Goal: Information Seeking & Learning: Learn about a topic

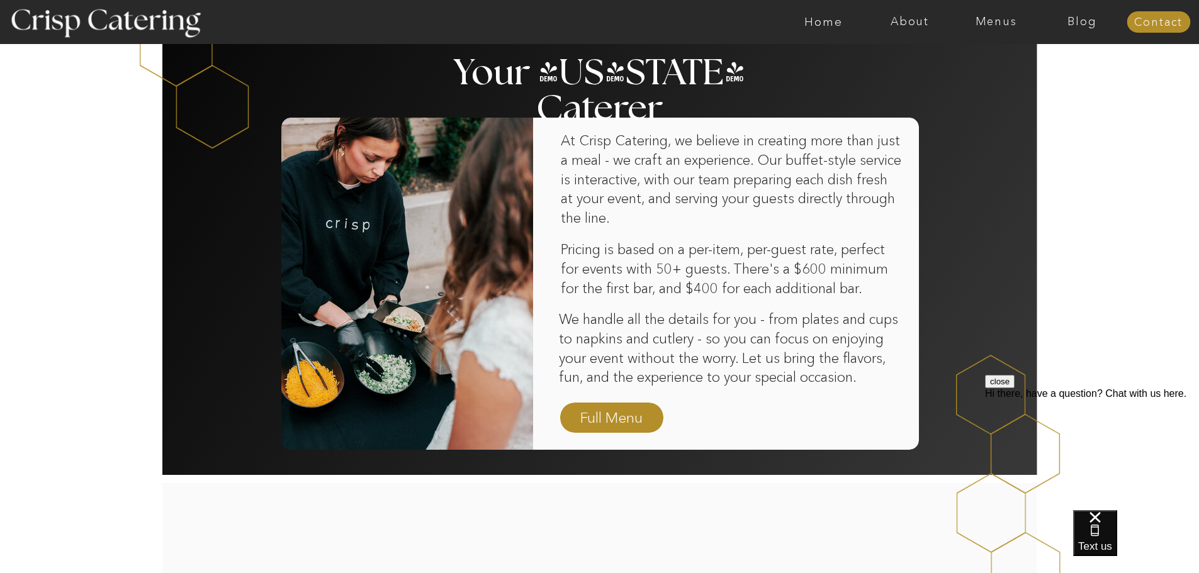
scroll to position [755, 0]
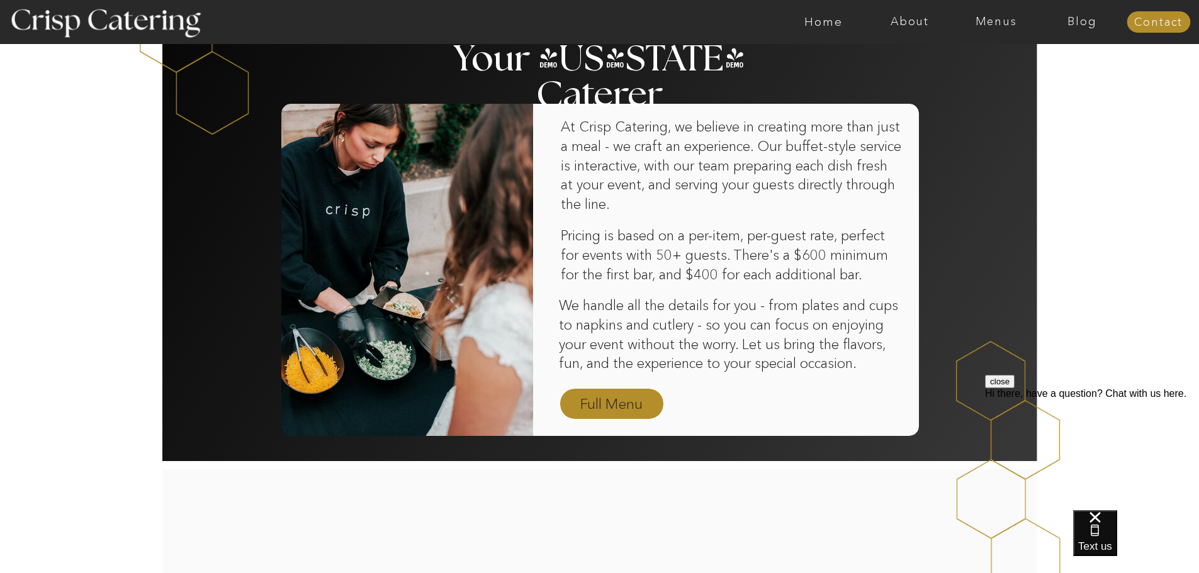
click at [624, 413] on nav "Full Menu" at bounding box center [611, 405] width 73 height 22
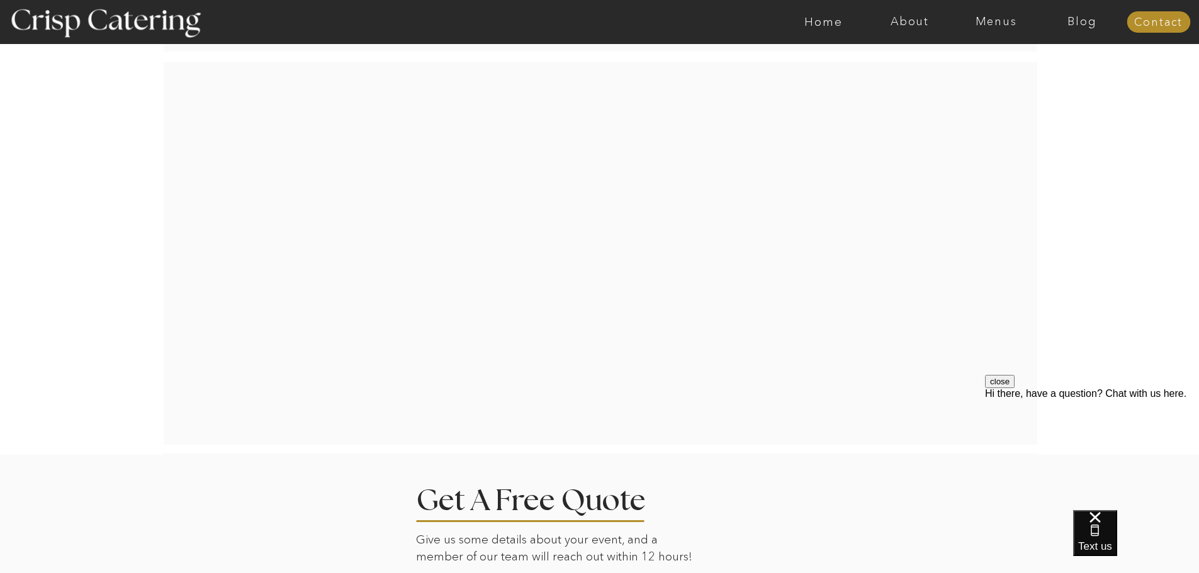
scroll to position [2103, 0]
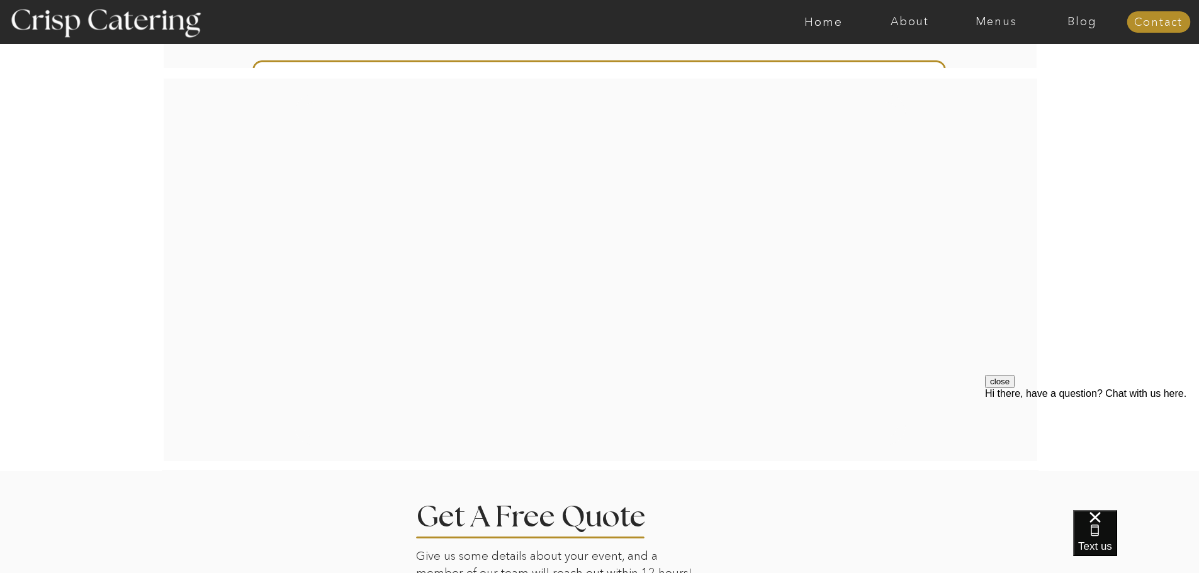
click at [469, 361] on div at bounding box center [600, 270] width 611 height 352
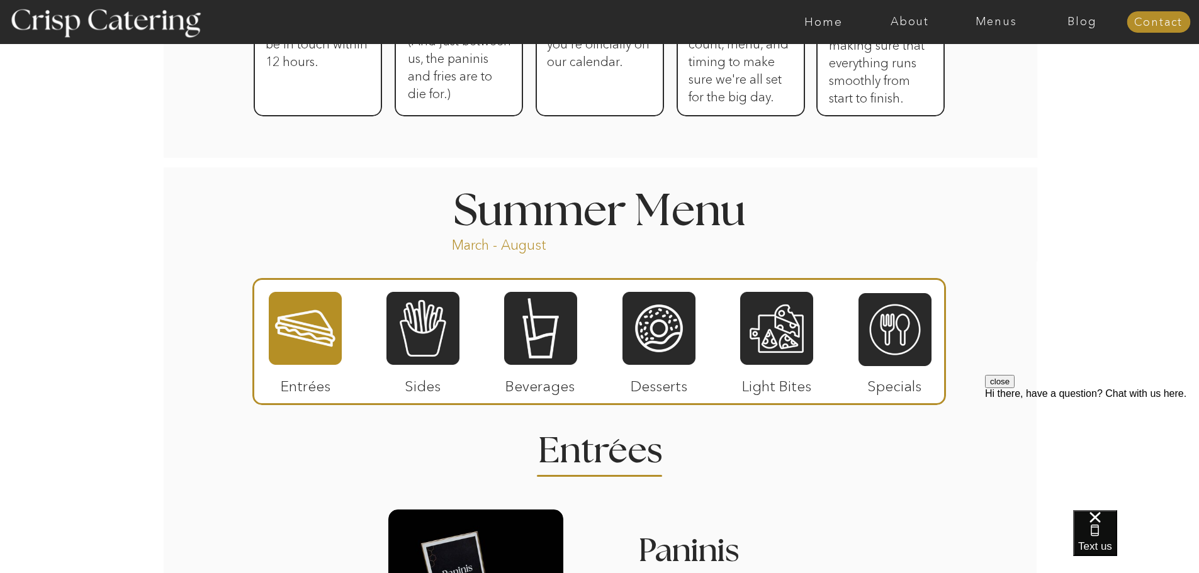
scroll to position [908, 0]
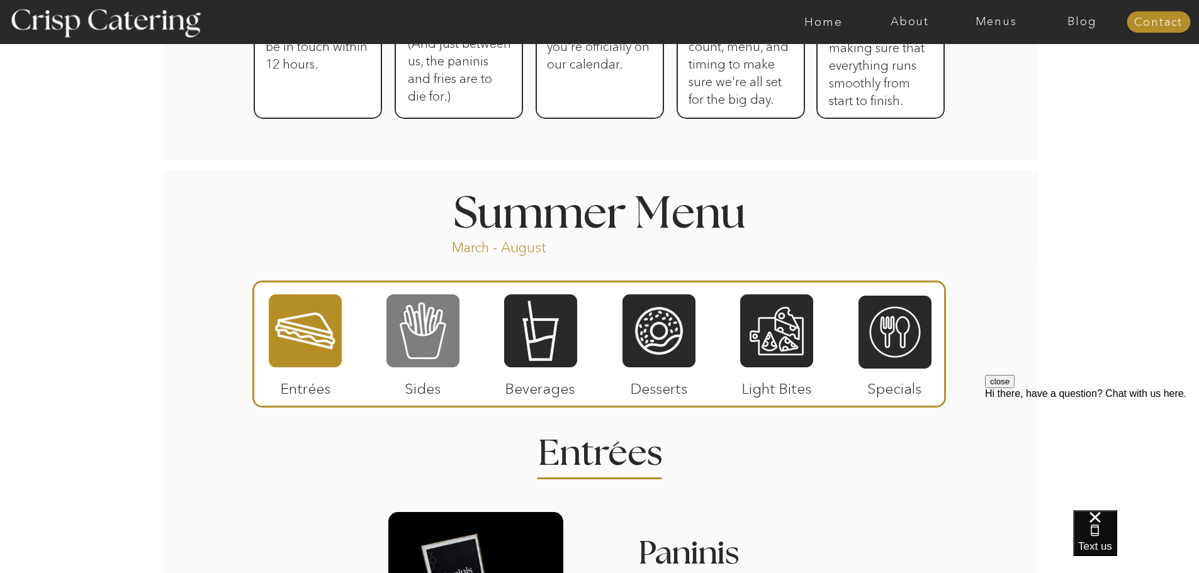
click at [436, 349] on div at bounding box center [422, 331] width 73 height 76
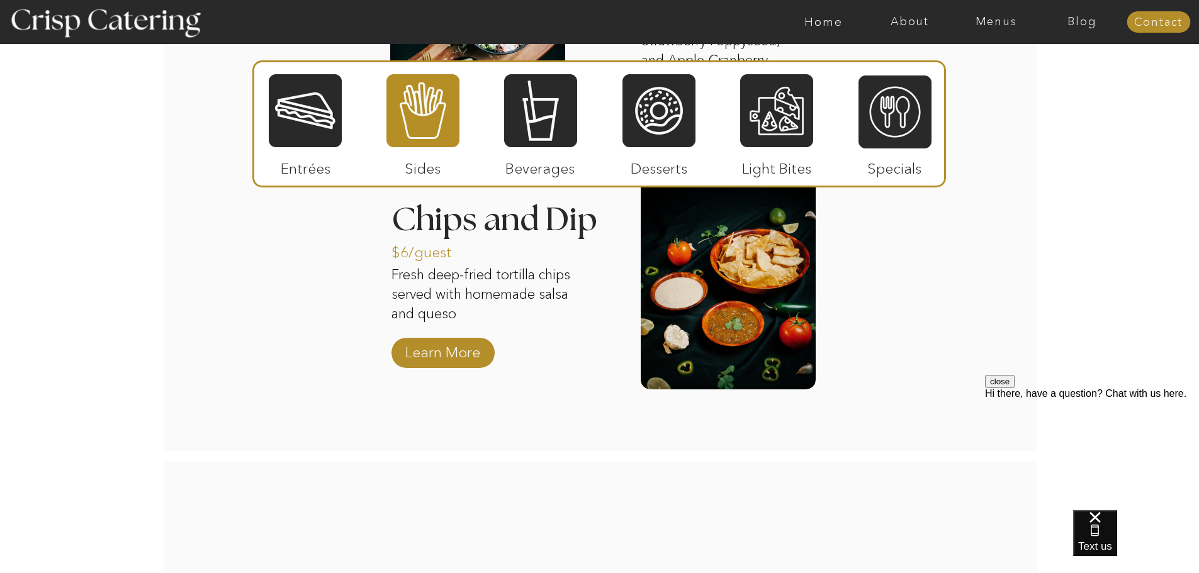
scroll to position [1726, 0]
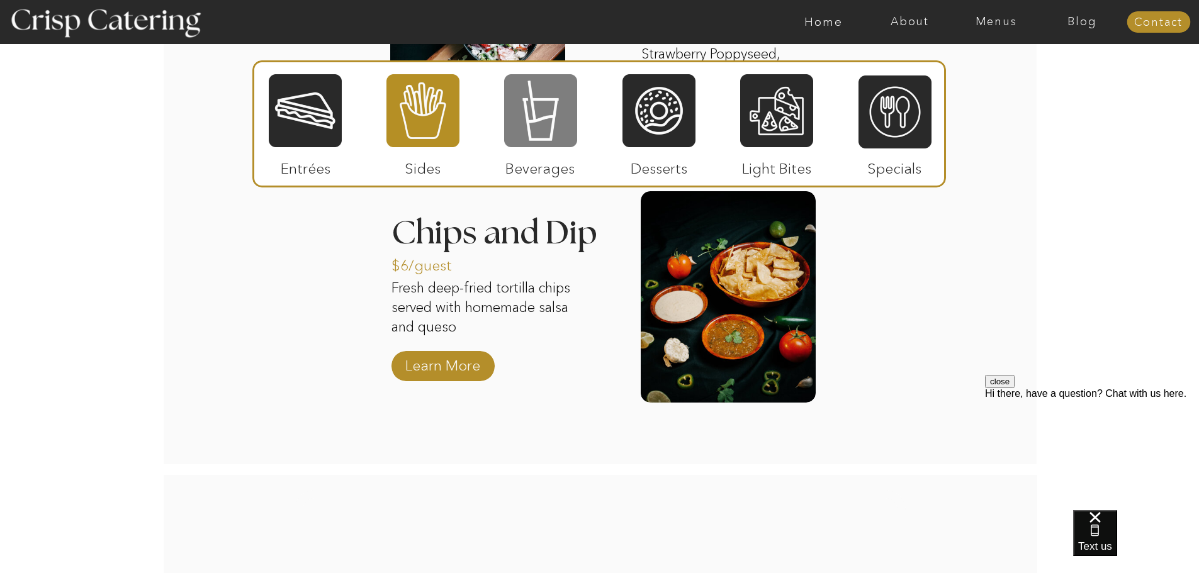
click at [544, 128] on div at bounding box center [540, 111] width 73 height 76
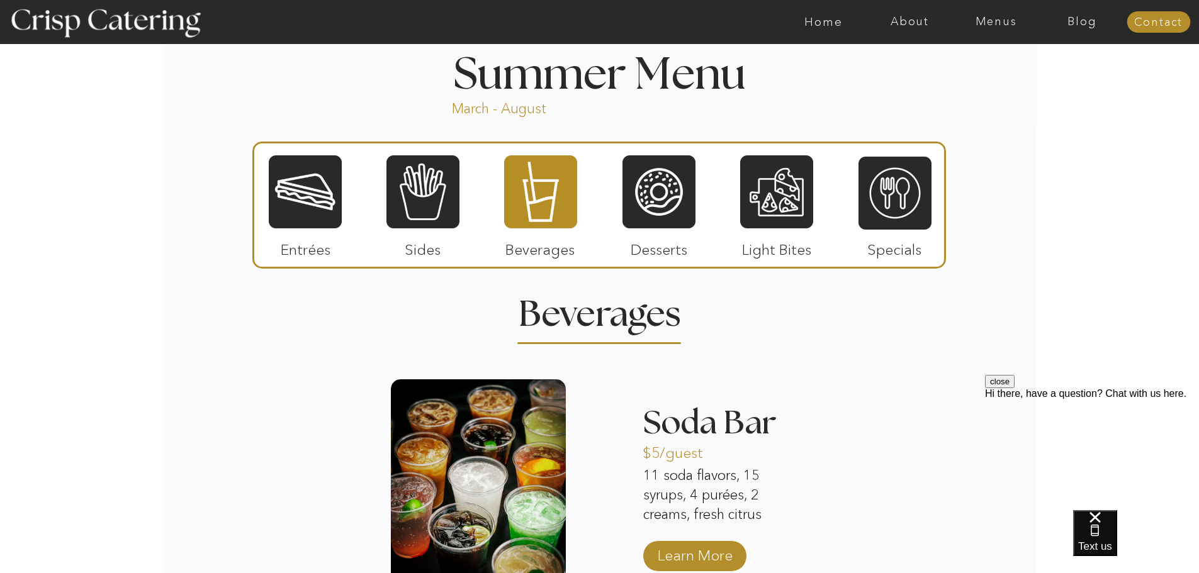
scroll to position [1033, 0]
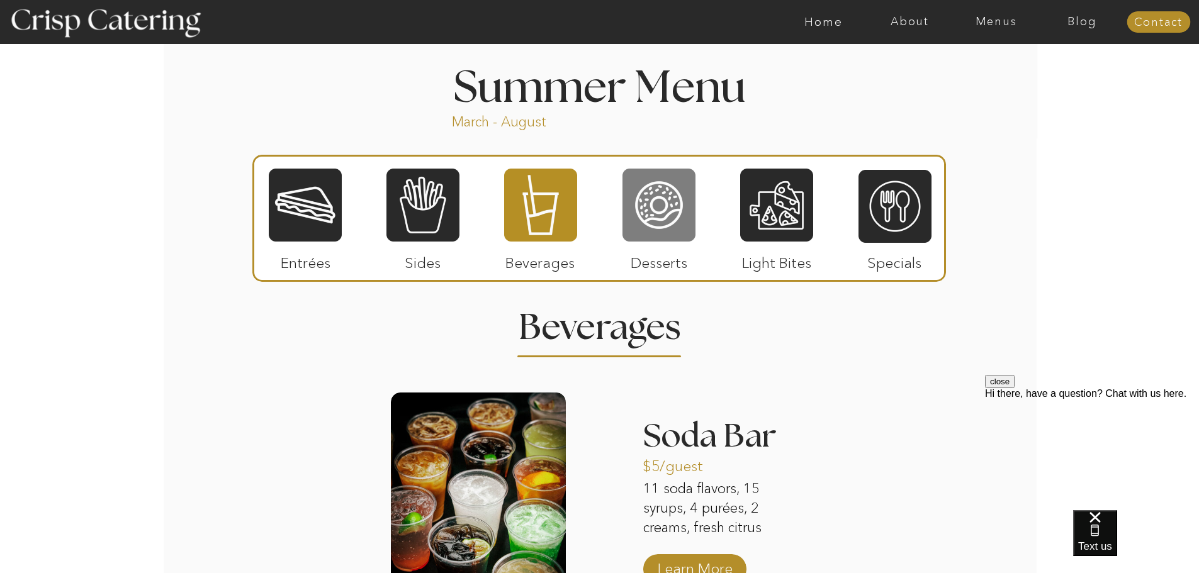
click at [678, 218] on div at bounding box center [658, 205] width 73 height 76
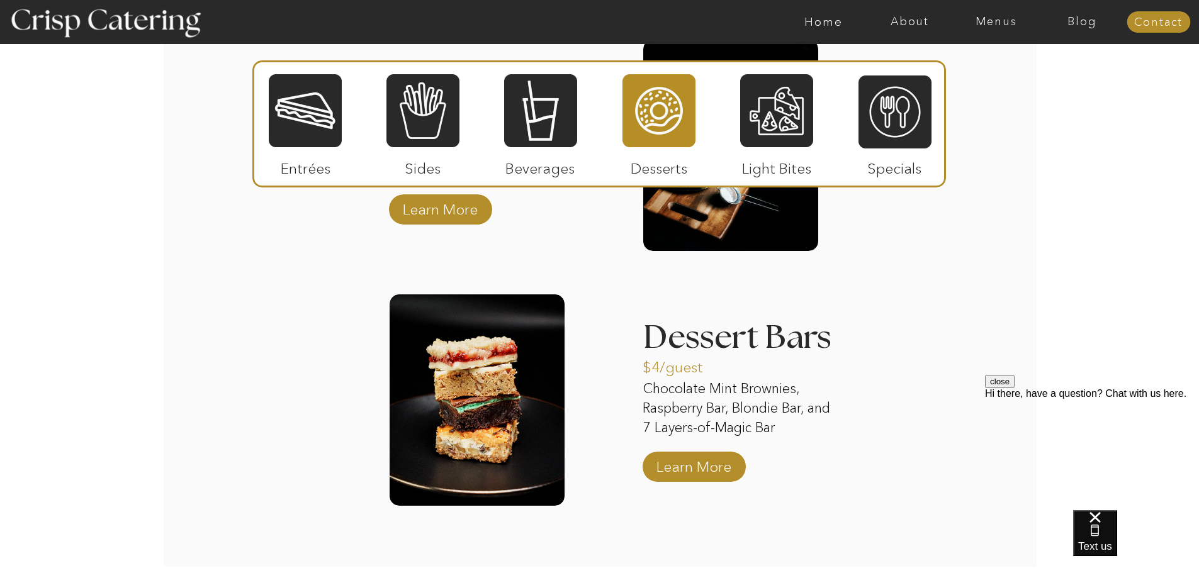
scroll to position [1663, 0]
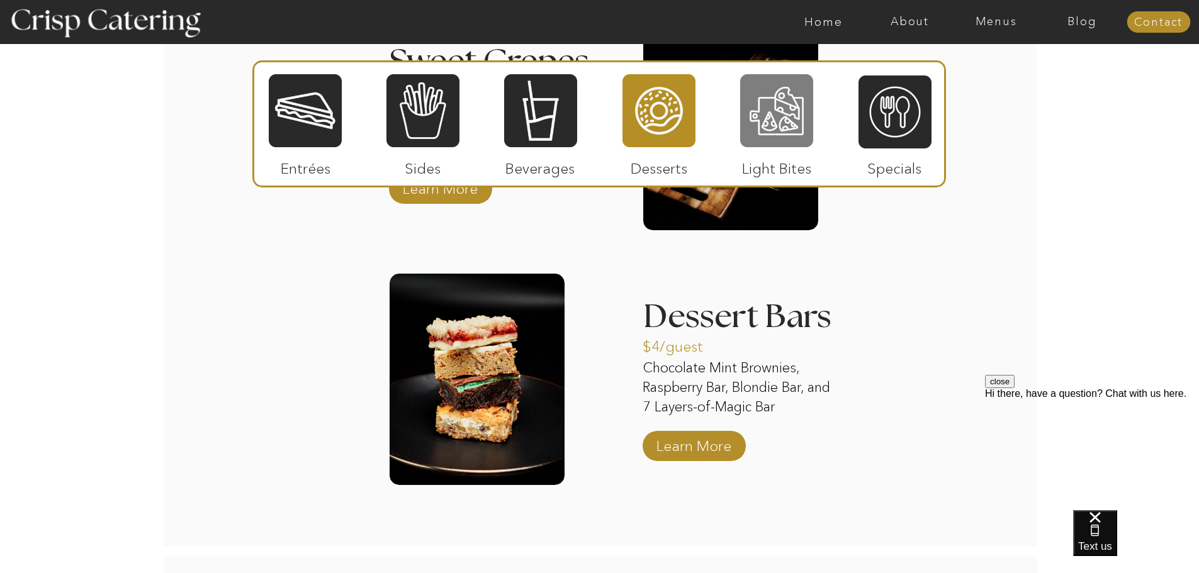
click at [779, 134] on div at bounding box center [776, 111] width 73 height 76
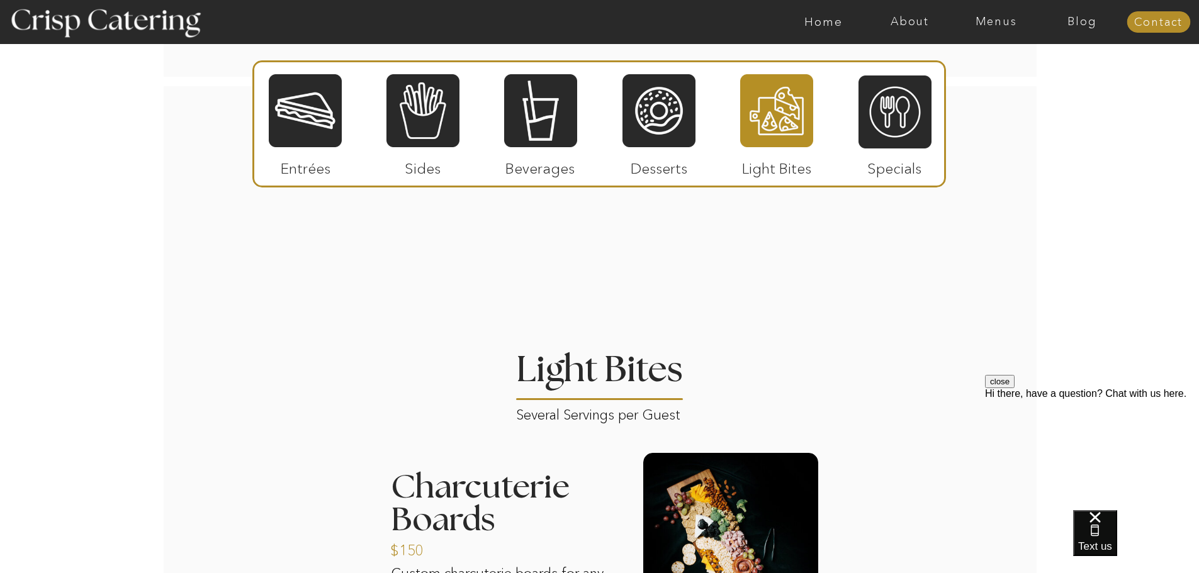
scroll to position [970, 0]
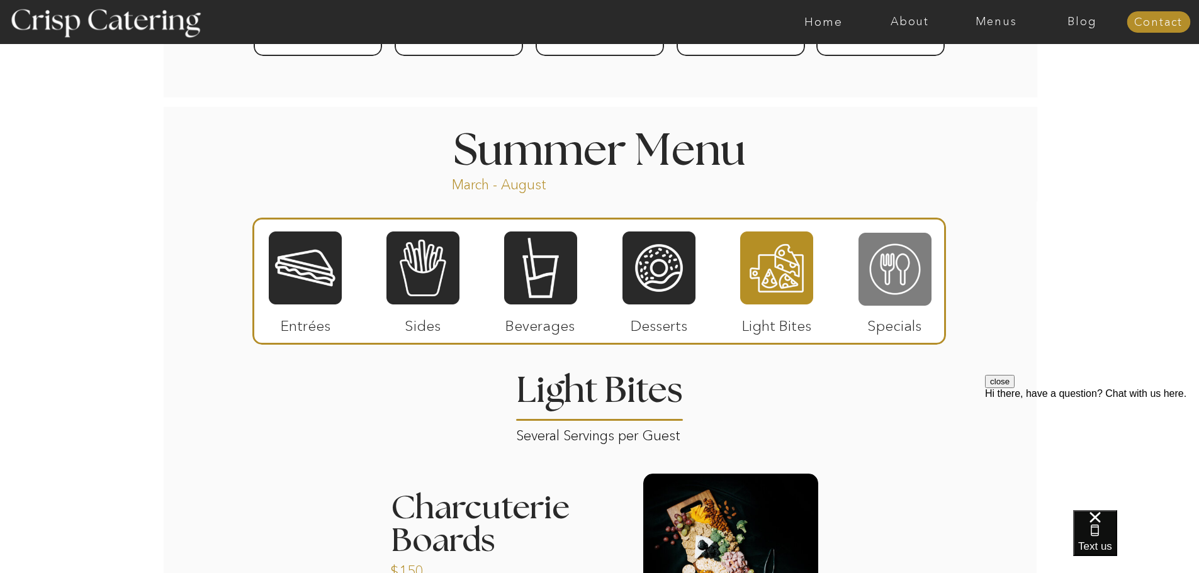
click at [907, 256] on div at bounding box center [894, 270] width 73 height 76
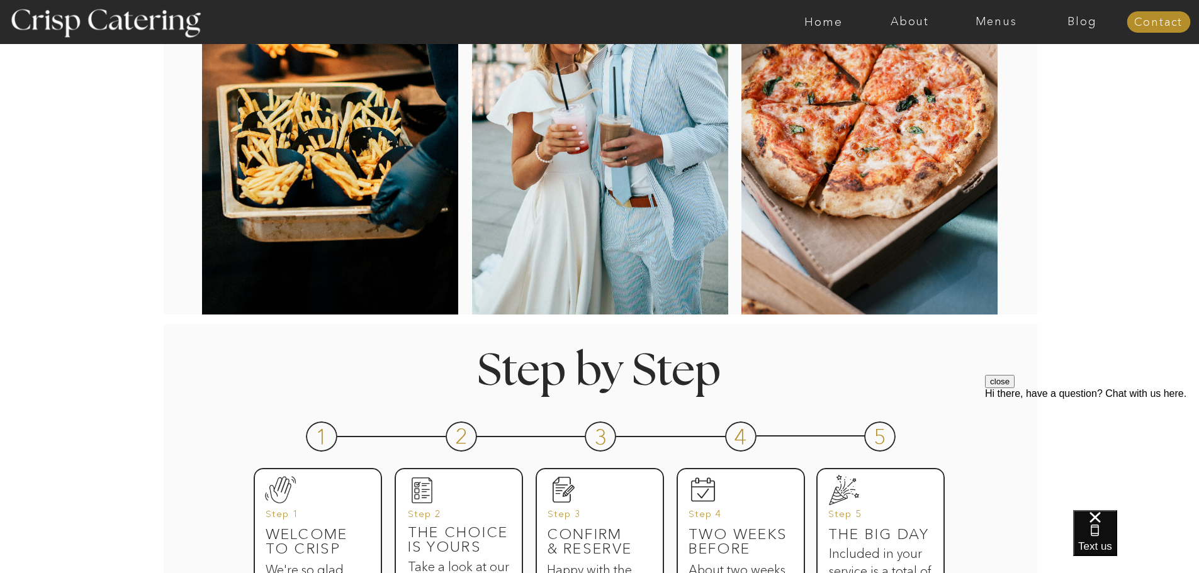
scroll to position [0, 0]
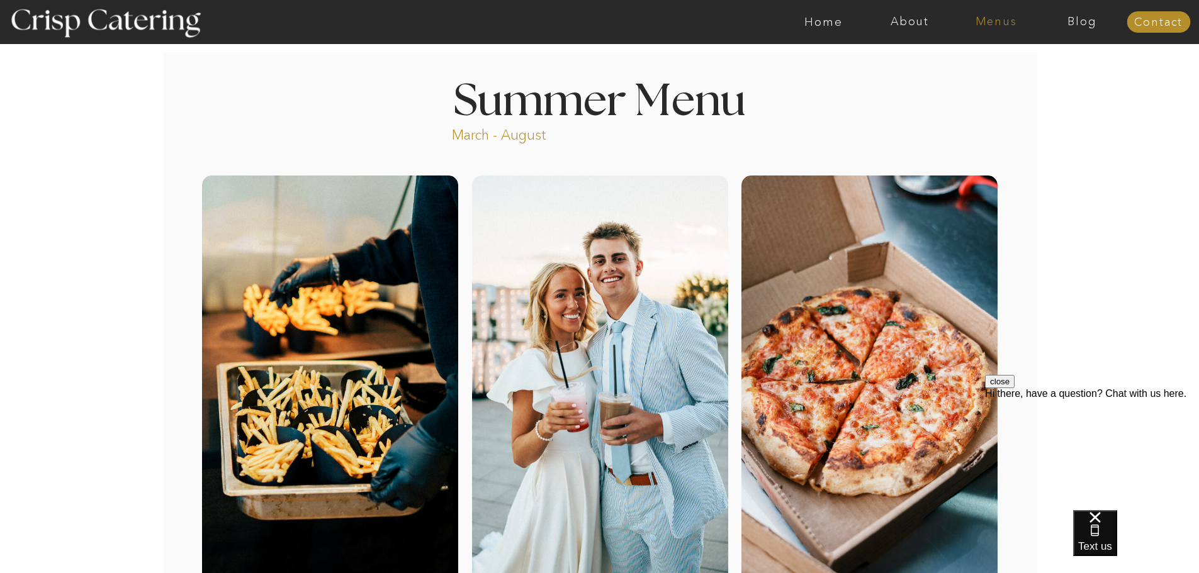
click at [999, 18] on nav "Menus" at bounding box center [996, 22] width 86 height 13
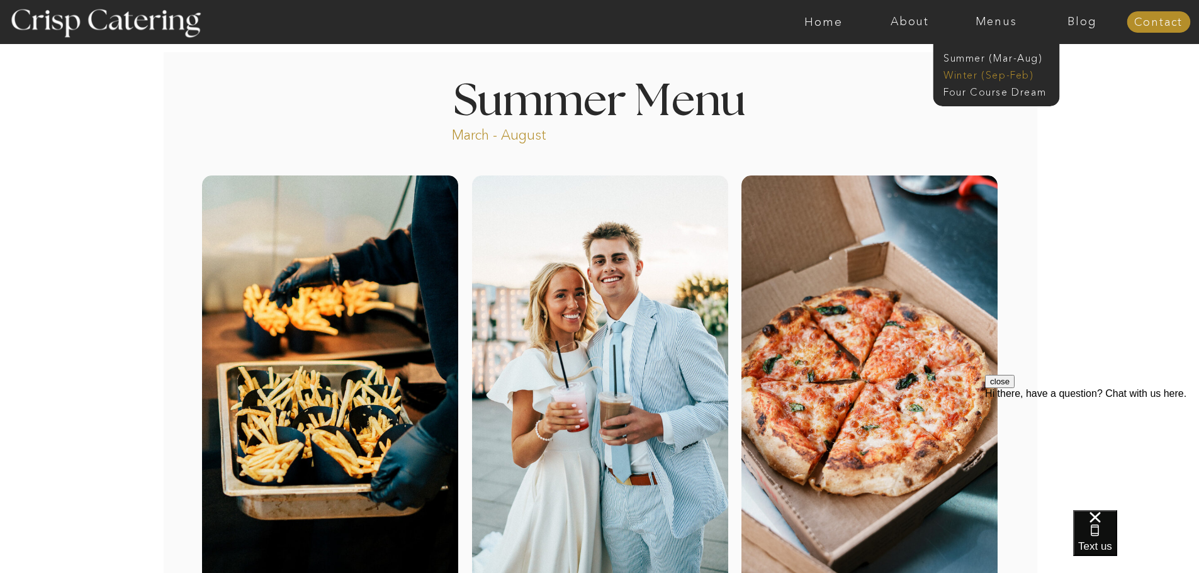
click at [995, 75] on nav "Winter (Sep-Feb)" at bounding box center [994, 74] width 103 height 12
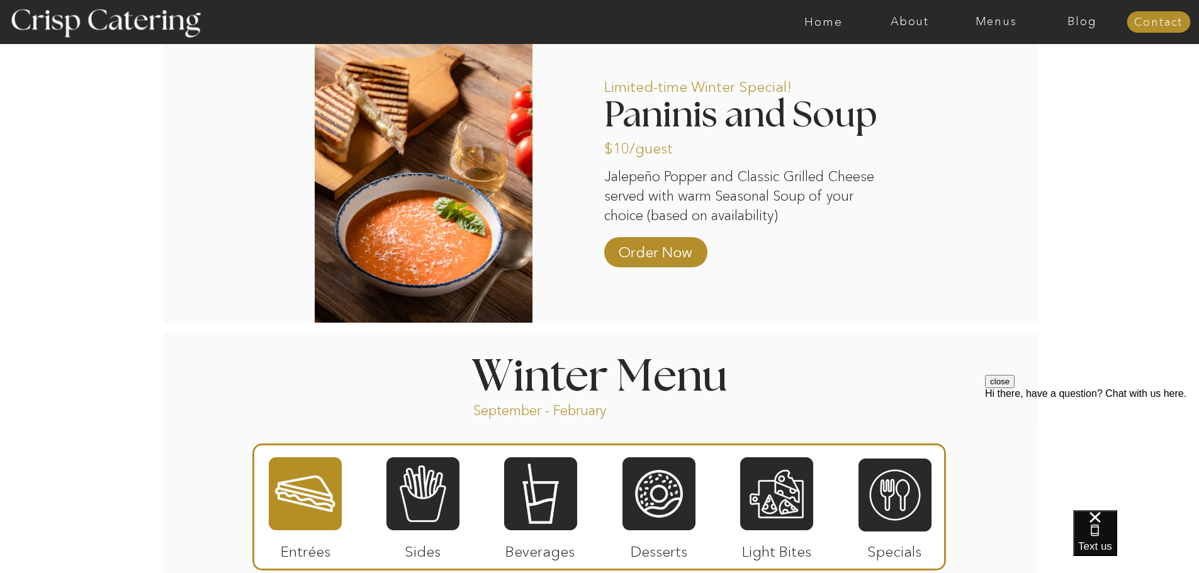
scroll to position [1070, 0]
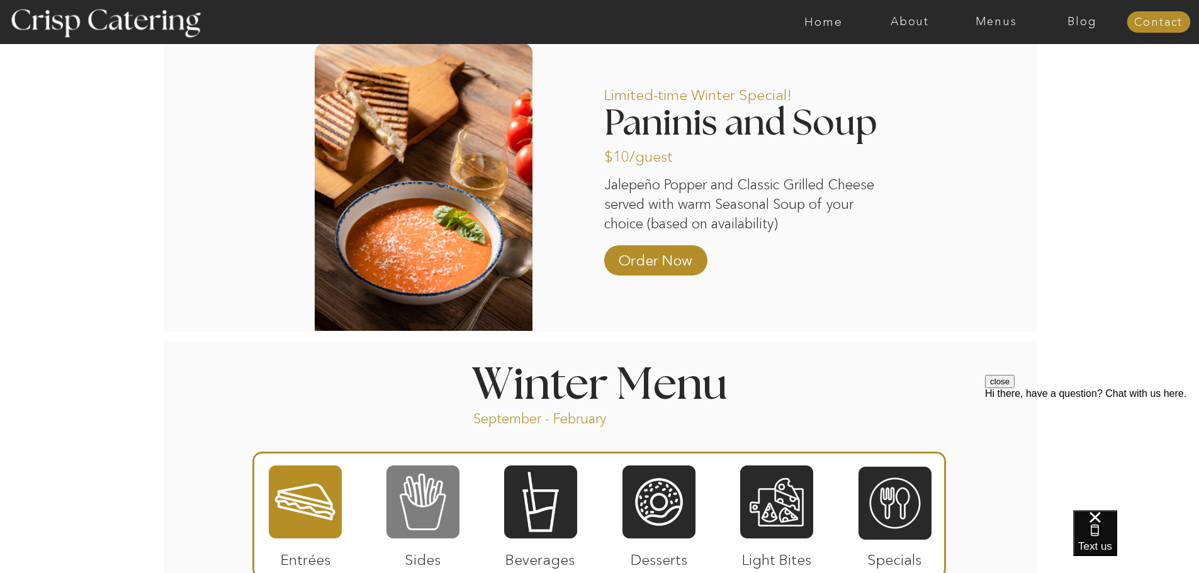
click at [451, 493] on div at bounding box center [422, 502] width 73 height 76
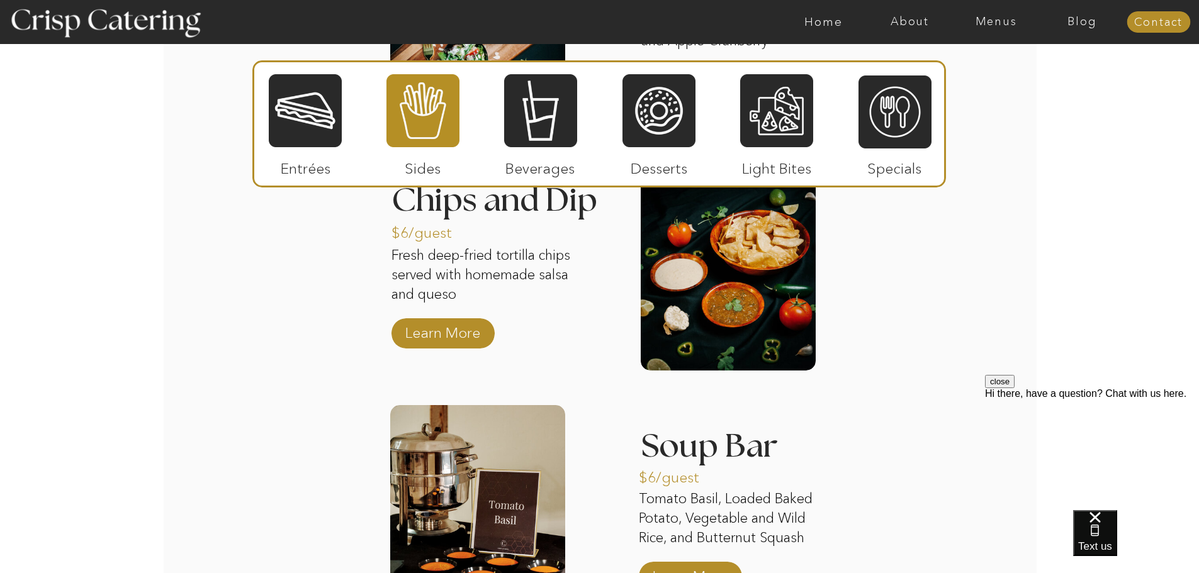
scroll to position [2077, 0]
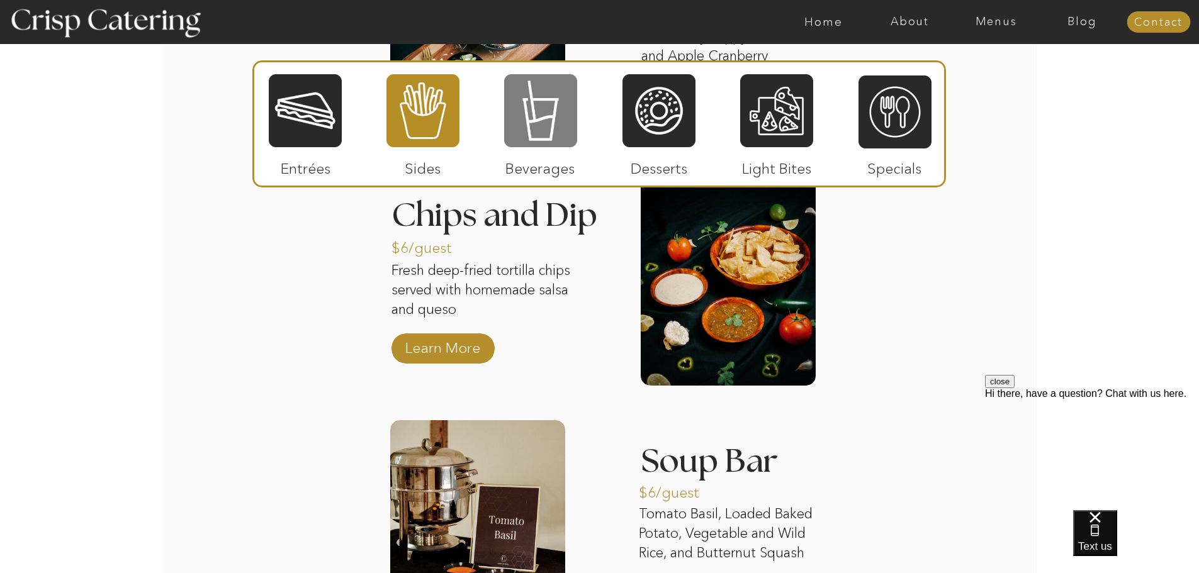
click at [544, 138] on div at bounding box center [540, 111] width 73 height 76
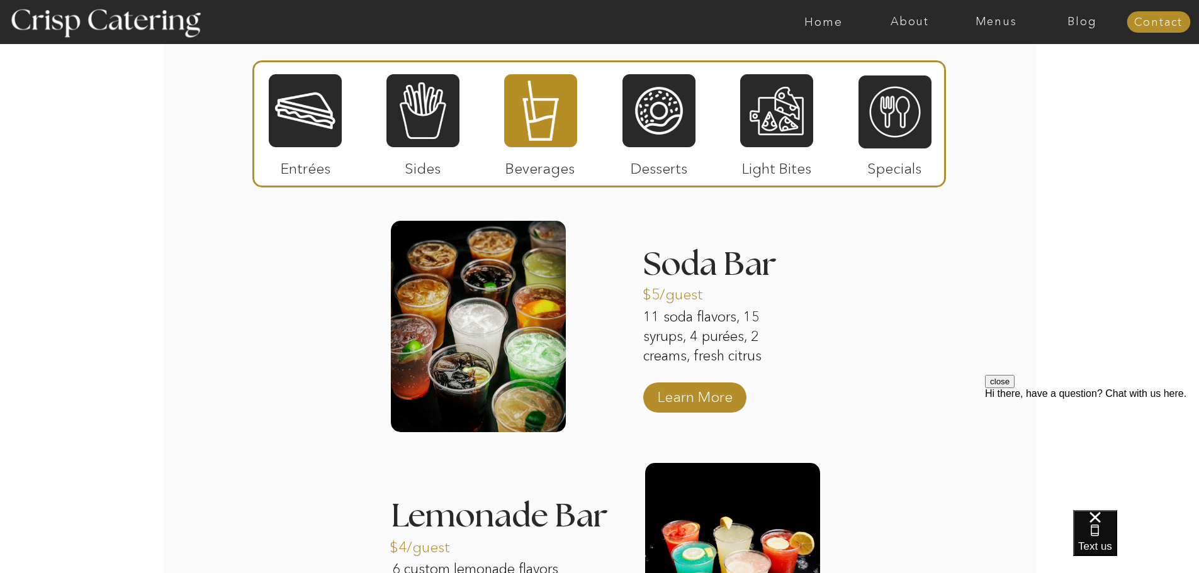
scroll to position [1510, 0]
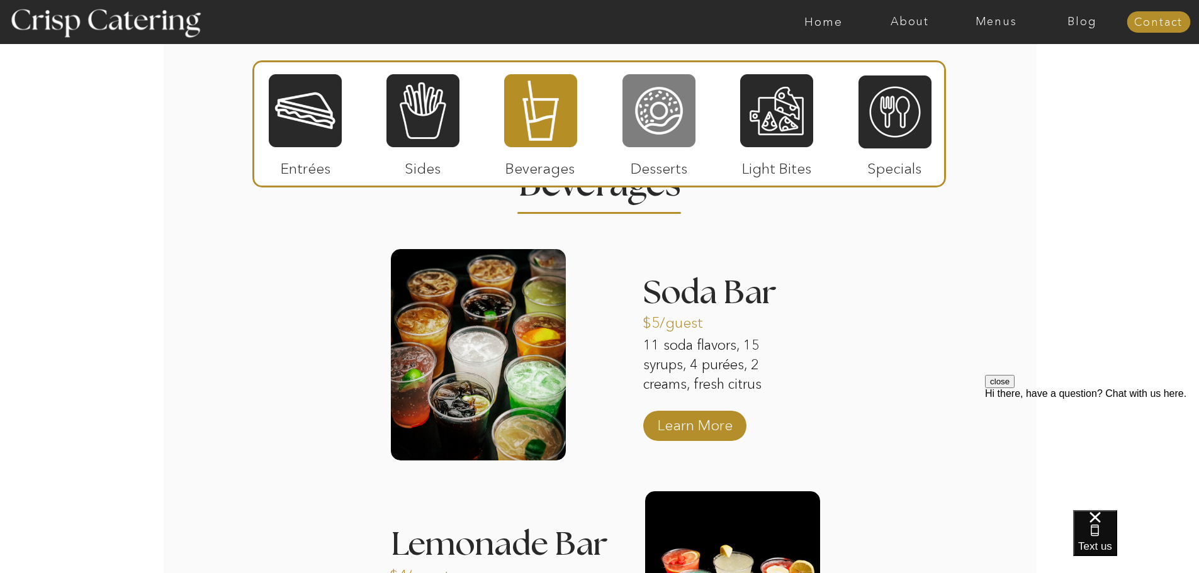
click at [680, 134] on div at bounding box center [658, 111] width 73 height 76
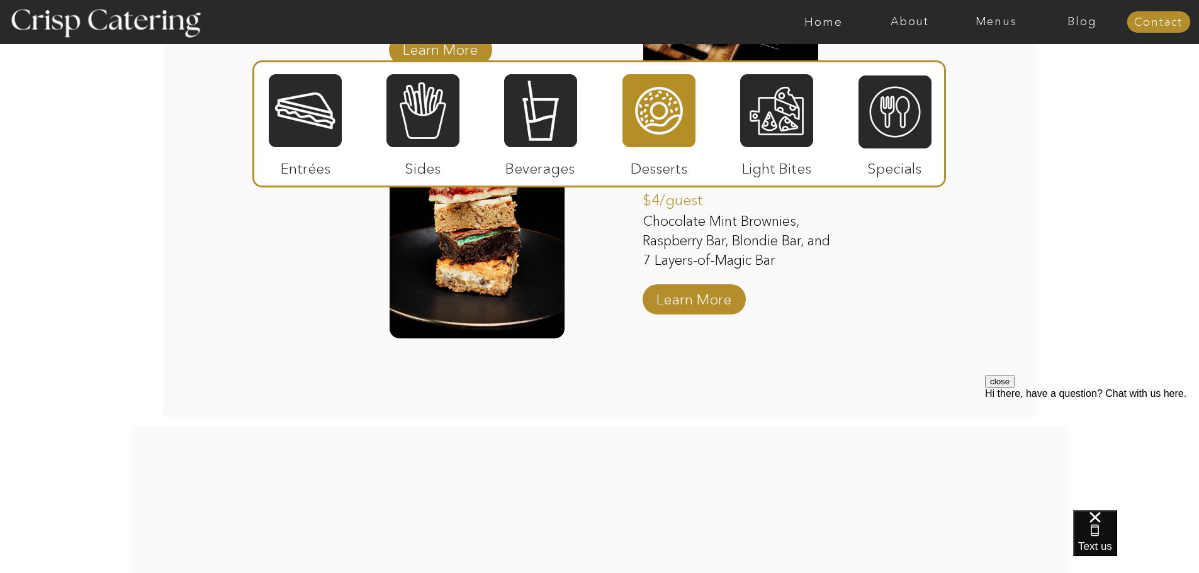
scroll to position [2203, 0]
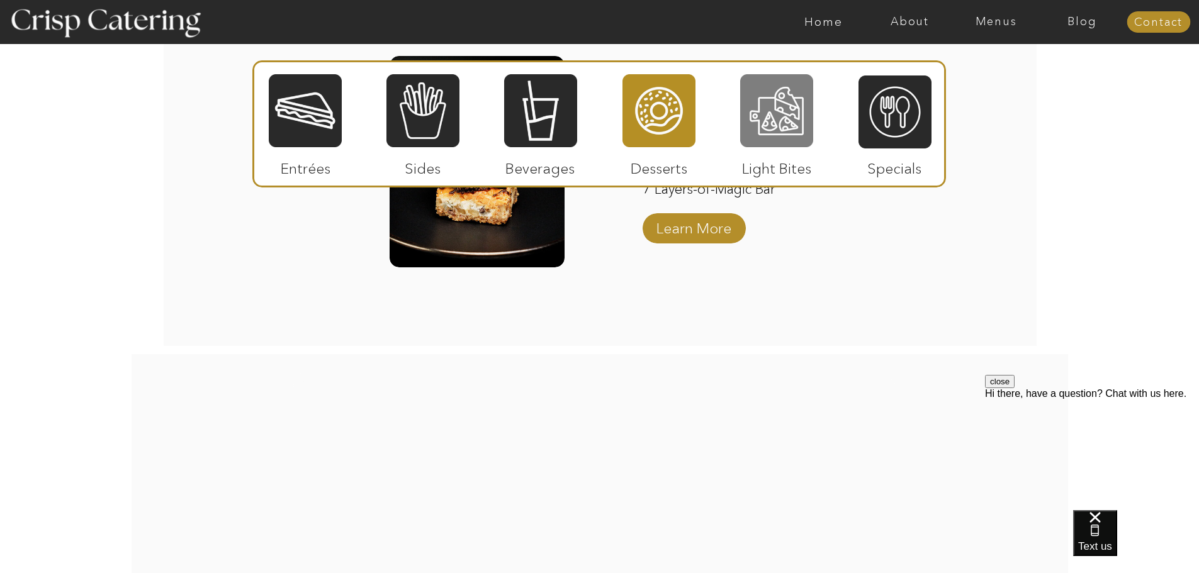
click at [795, 118] on div at bounding box center [776, 111] width 73 height 76
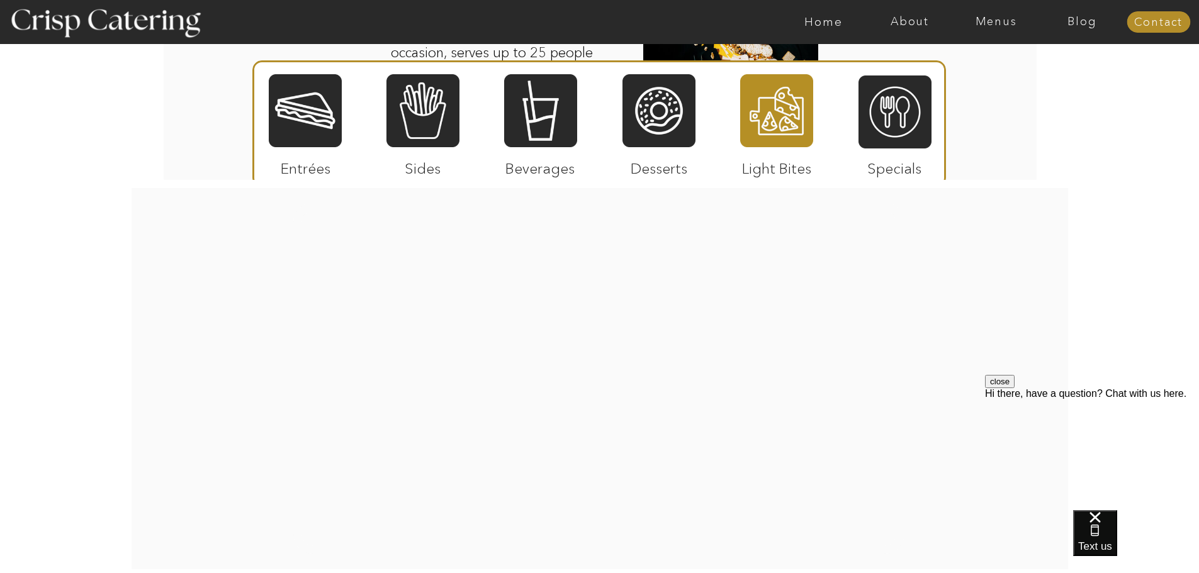
scroll to position [1888, 0]
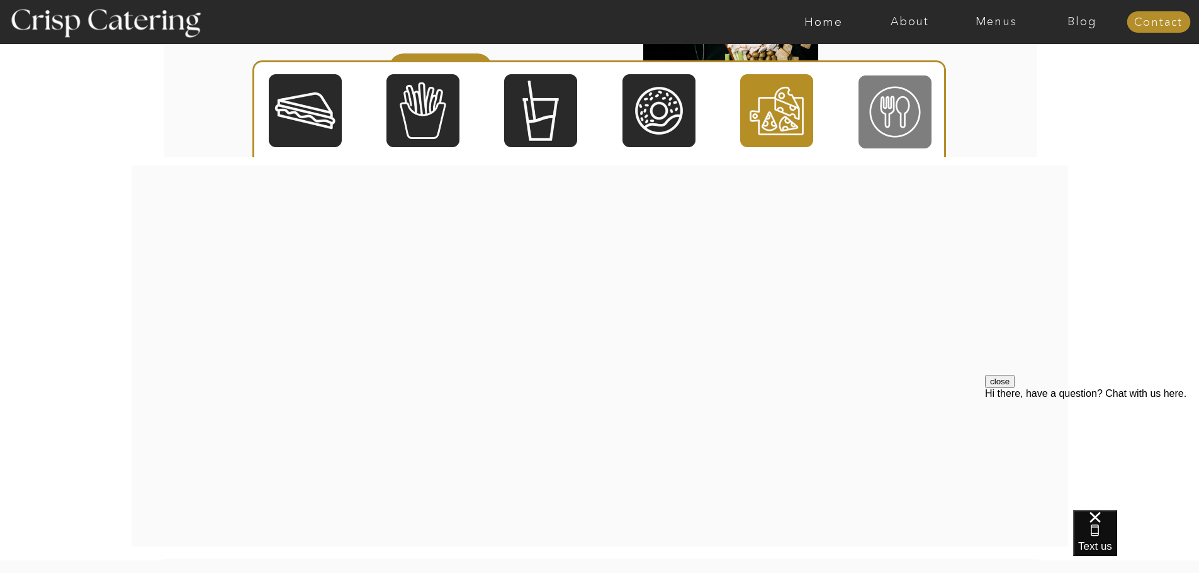
click at [896, 116] on div at bounding box center [894, 112] width 73 height 76
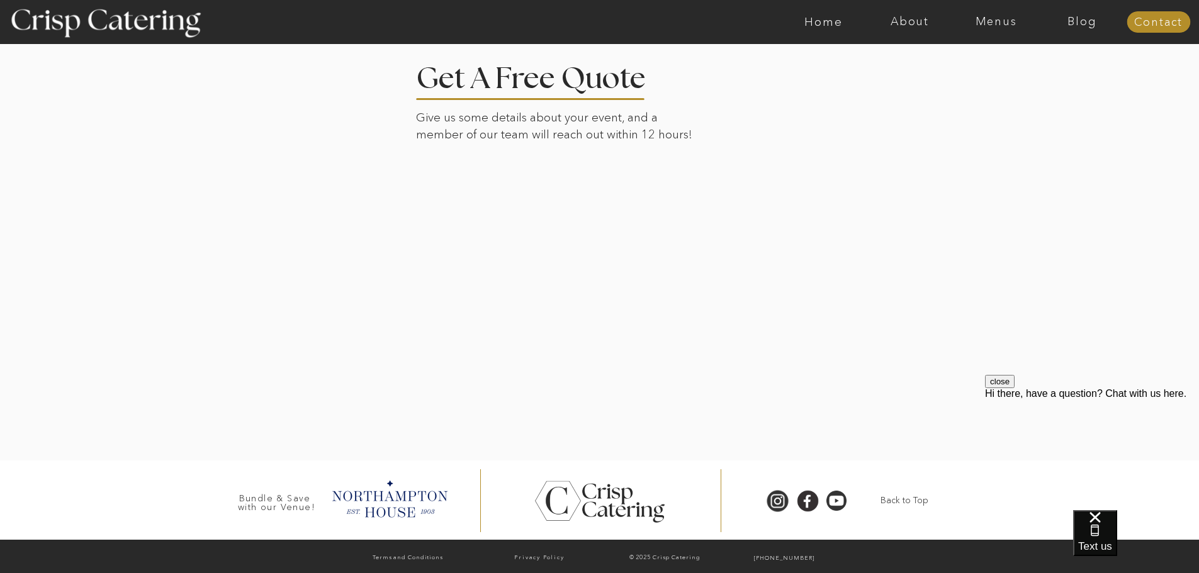
scroll to position [2651, 0]
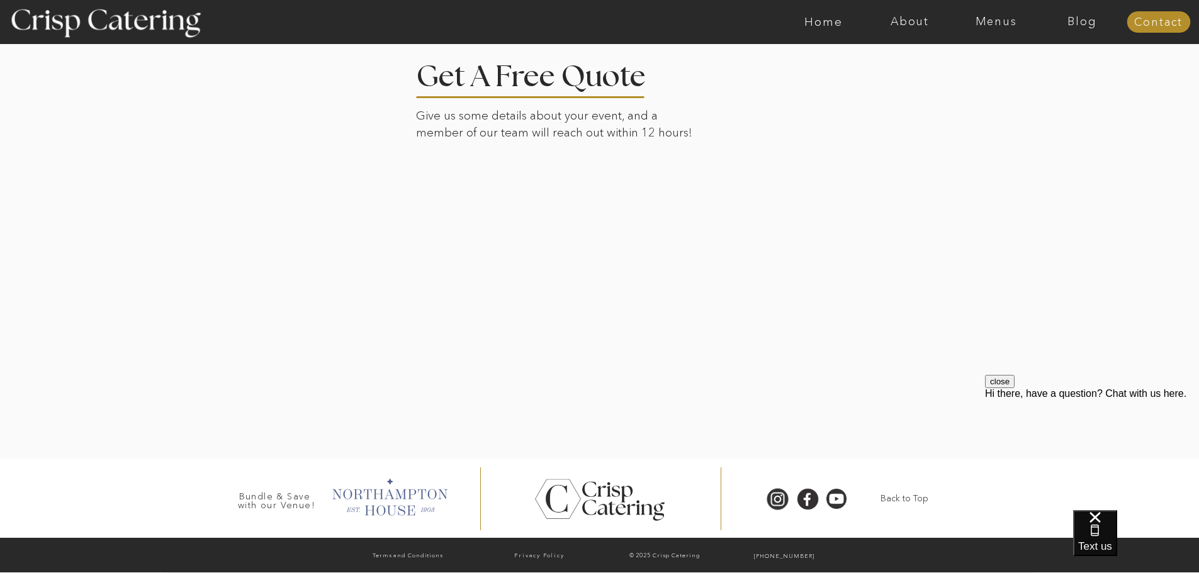
click at [364, 494] on div at bounding box center [389, 496] width 128 height 43
